Goal: Task Accomplishment & Management: Manage account settings

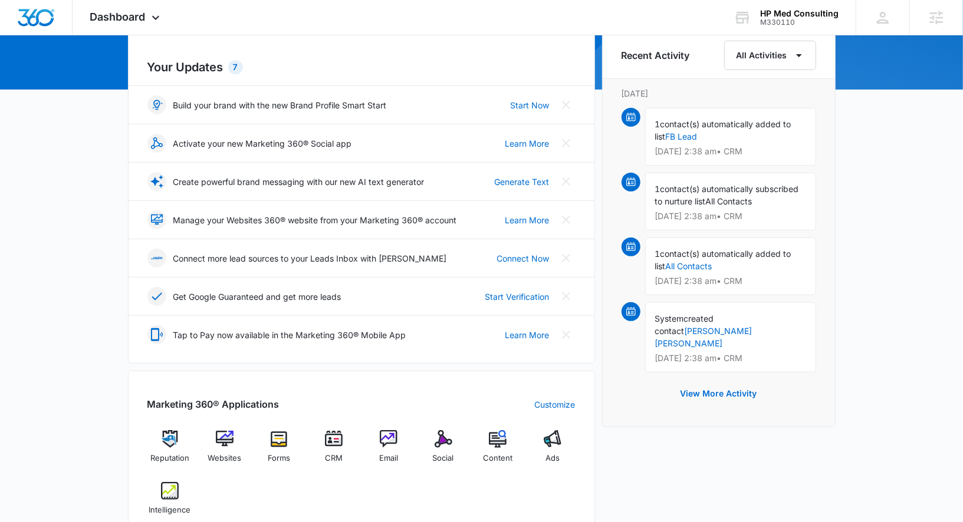
scroll to position [502, 0]
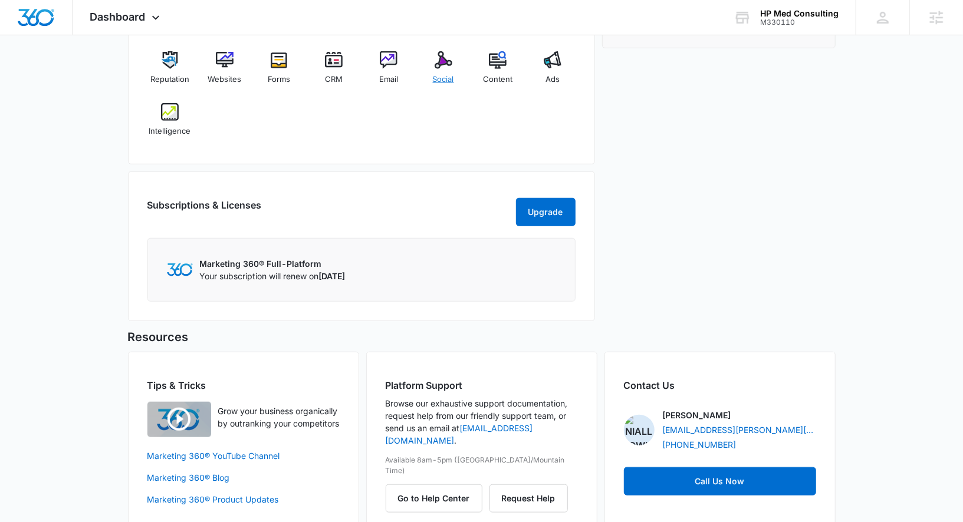
click at [441, 66] on div "Social" at bounding box center [442, 72] width 45 height 42
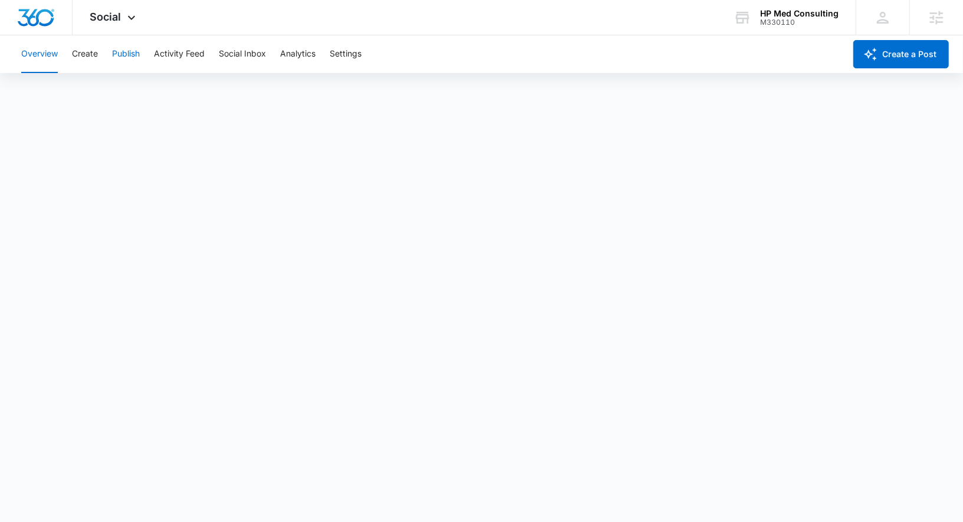
click at [122, 55] on button "Publish" at bounding box center [126, 54] width 28 height 38
click at [84, 48] on button "Create" at bounding box center [85, 54] width 26 height 38
click at [102, 91] on button "Approvals" at bounding box center [116, 90] width 40 height 33
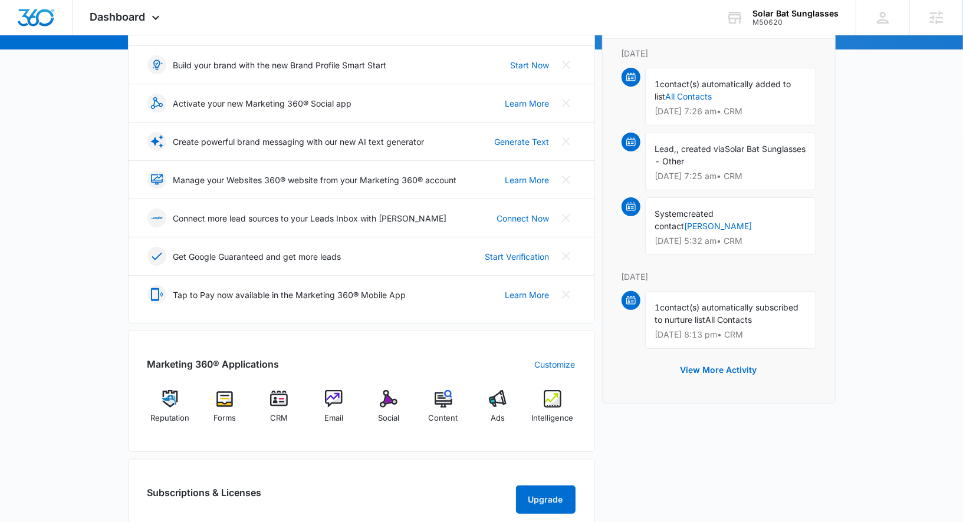
scroll to position [173, 0]
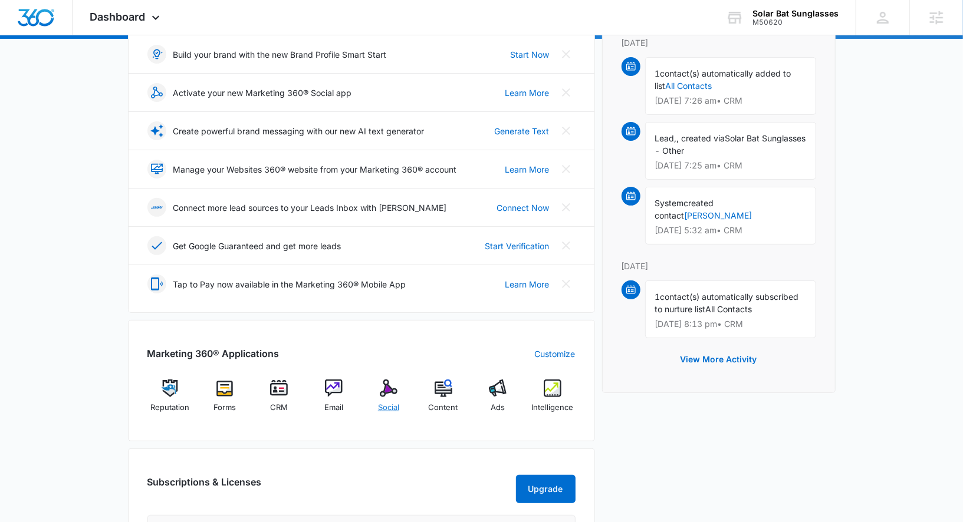
click at [388, 389] on img at bounding box center [389, 389] width 18 height 18
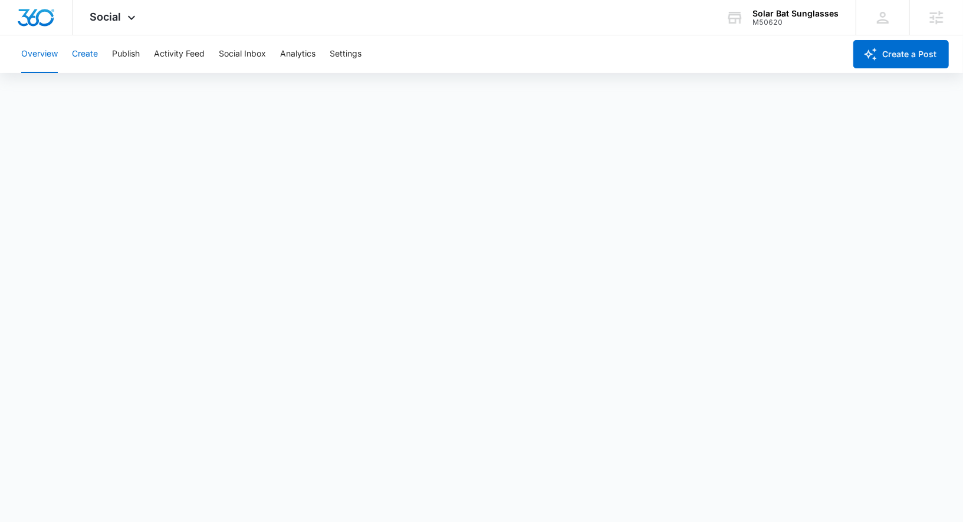
click at [86, 60] on button "Create" at bounding box center [85, 54] width 26 height 38
click at [126, 48] on button "Publish" at bounding box center [126, 54] width 28 height 38
click at [92, 51] on button "Create" at bounding box center [85, 54] width 26 height 38
drag, startPoint x: 133, startPoint y: 57, endPoint x: 117, endPoint y: 85, distance: 32.8
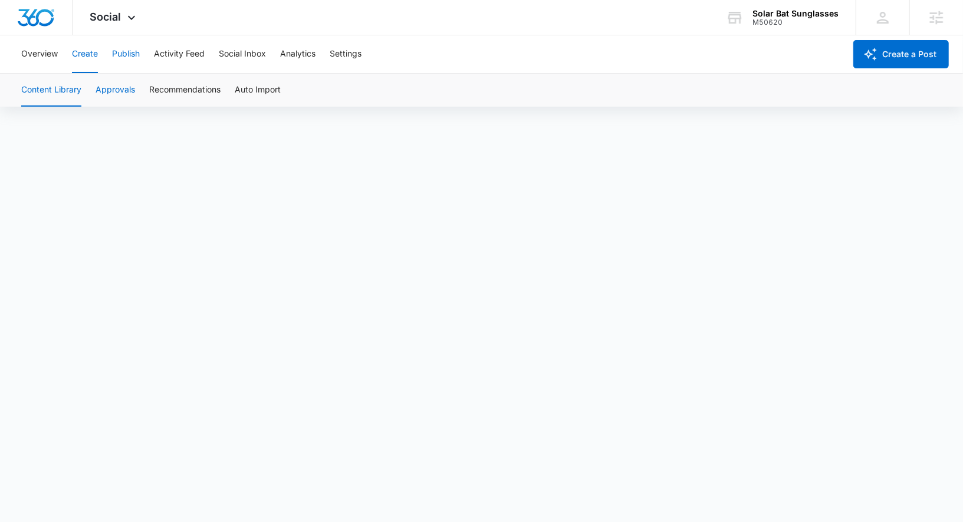
click at [117, 85] on div "Overview Create Publish Activity Feed Social Inbox Analytics Settings Create a …" at bounding box center [481, 70] width 963 height 71
click at [117, 85] on button "Approvals" at bounding box center [116, 90] width 40 height 33
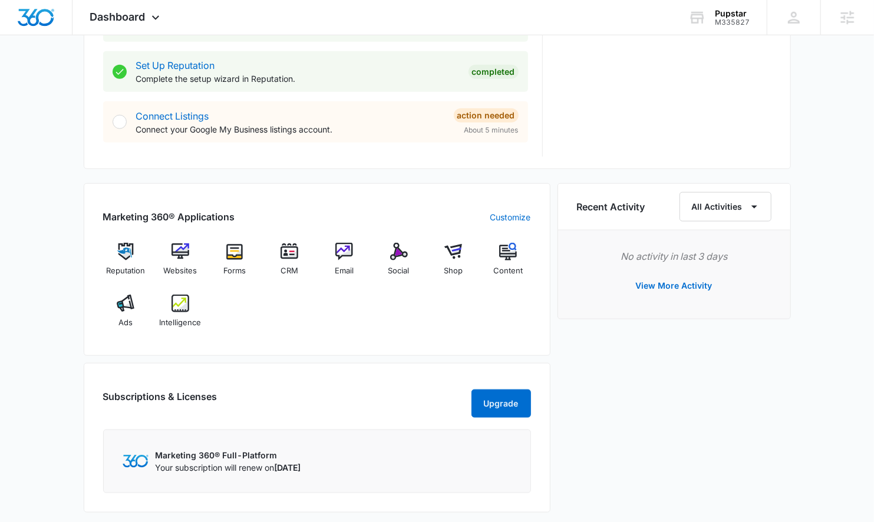
scroll to position [628, 0]
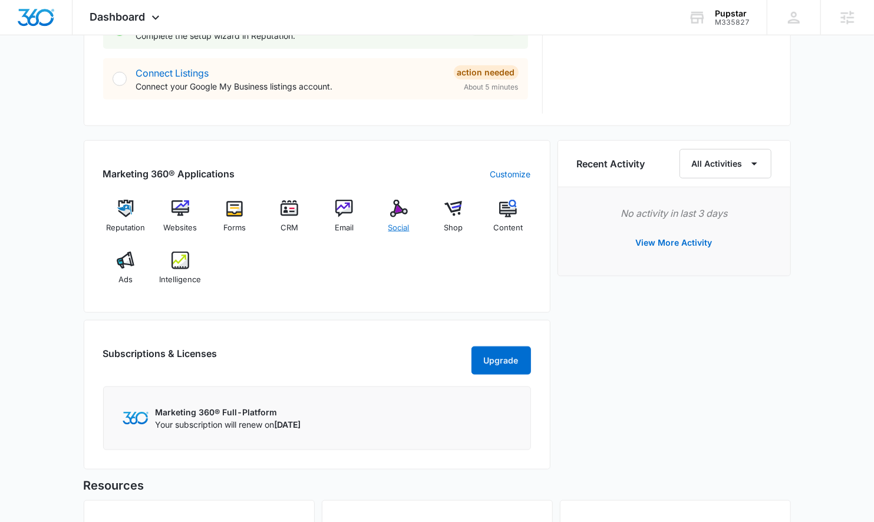
click at [399, 224] on span "Social" at bounding box center [399, 228] width 21 height 12
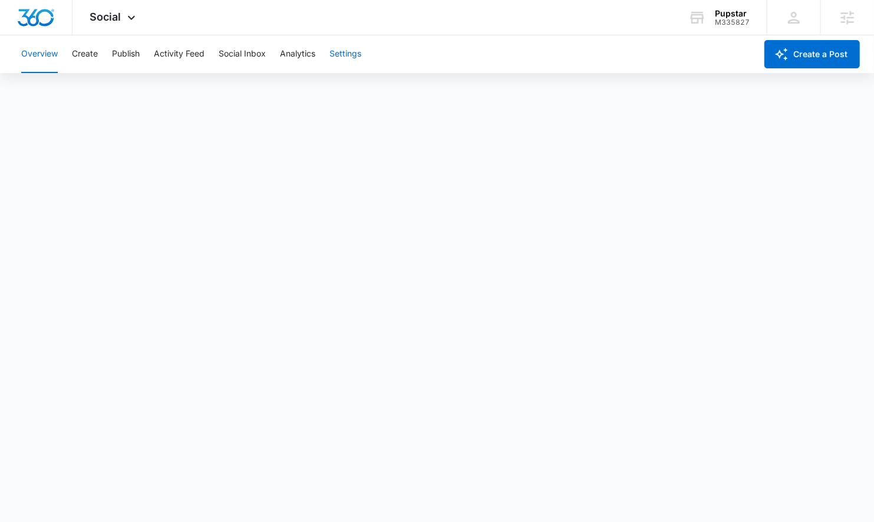
click at [356, 52] on button "Settings" at bounding box center [346, 54] width 32 height 38
click at [131, 47] on button "Publish" at bounding box center [126, 54] width 28 height 38
click at [183, 53] on button "Activity Feed" at bounding box center [179, 54] width 51 height 38
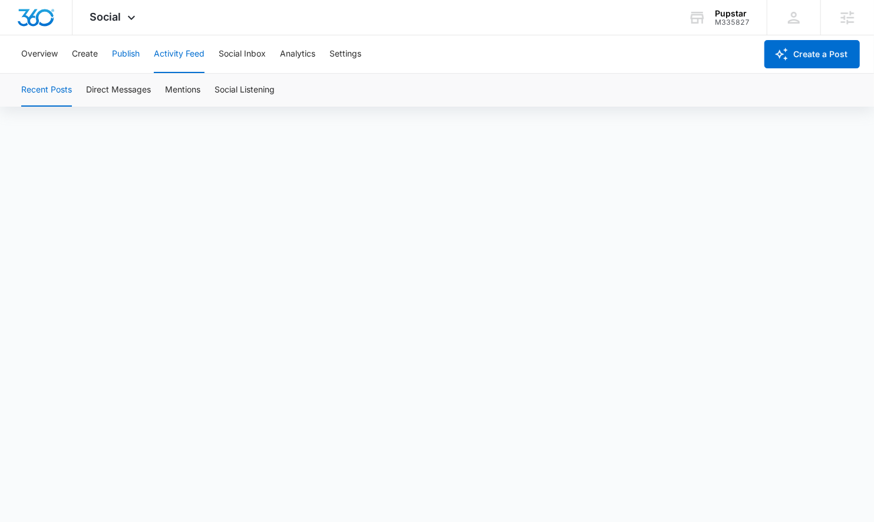
click at [119, 55] on button "Publish" at bounding box center [126, 54] width 28 height 38
click at [94, 56] on button "Create" at bounding box center [85, 54] width 26 height 38
click at [114, 81] on button "Approvals" at bounding box center [116, 90] width 40 height 33
